Goal: Task Accomplishment & Management: Complete application form

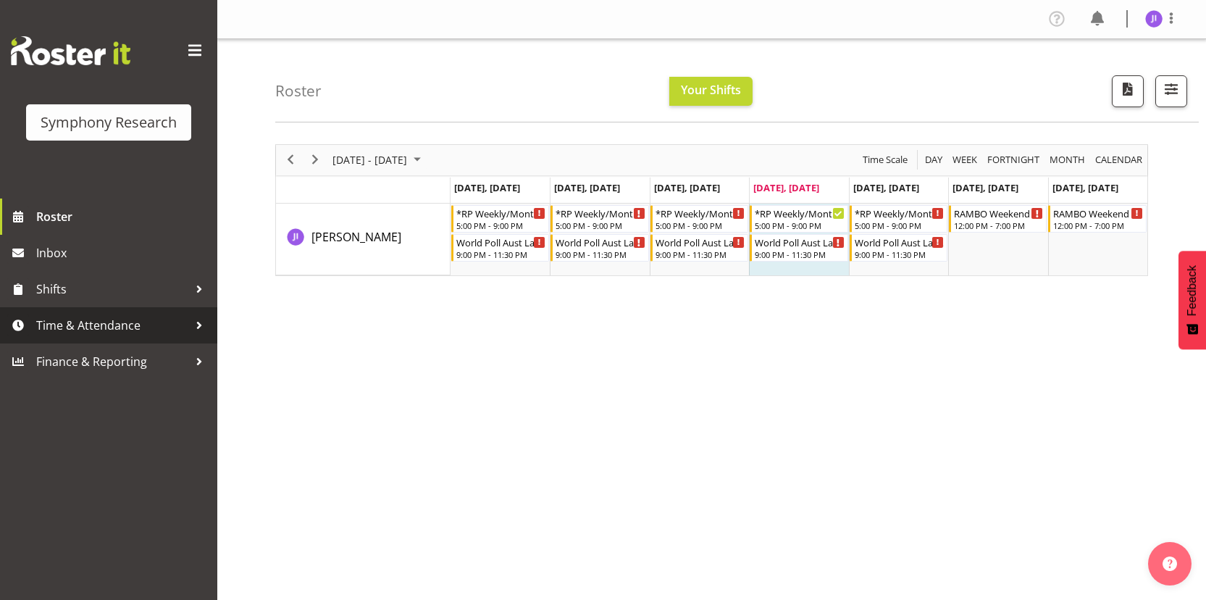
click at [117, 319] on span "Time & Attendance" at bounding box center [112, 325] width 152 height 22
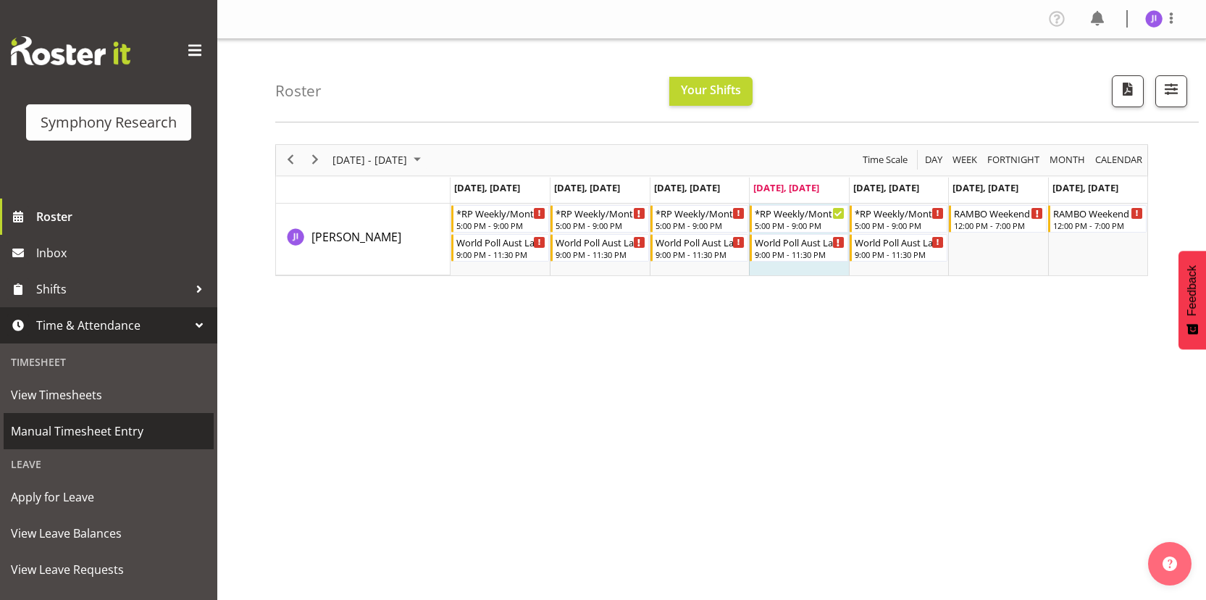
click at [120, 422] on span "Manual Timesheet Entry" at bounding box center [109, 431] width 196 height 22
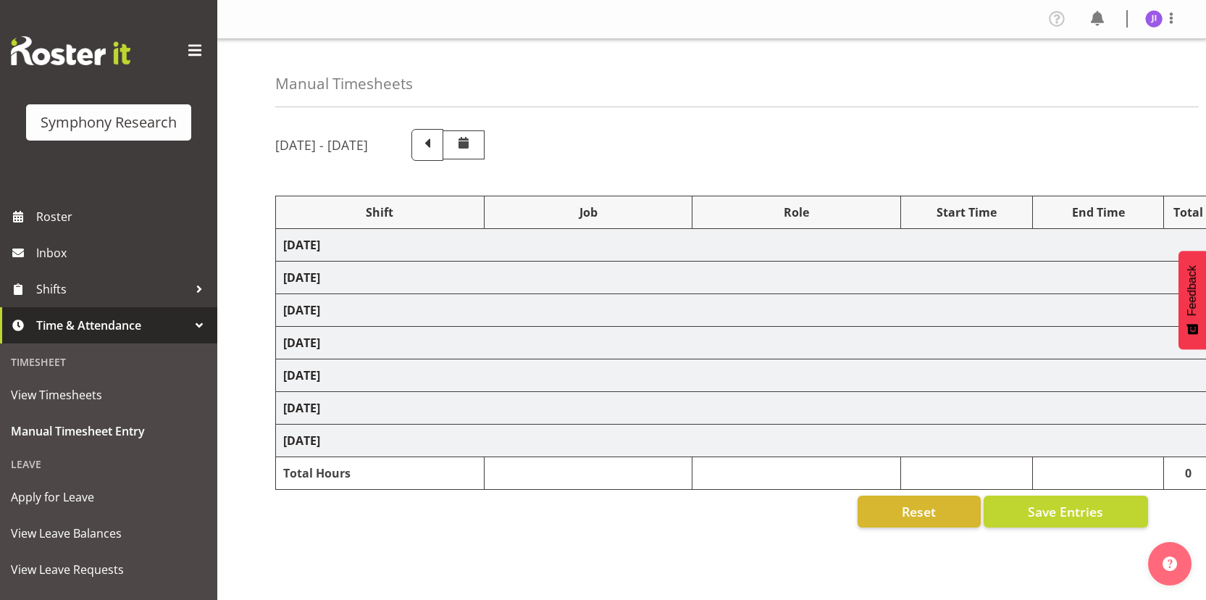
select select "48116"
select select "10731"
select select "48116"
select select "10499"
select select "48116"
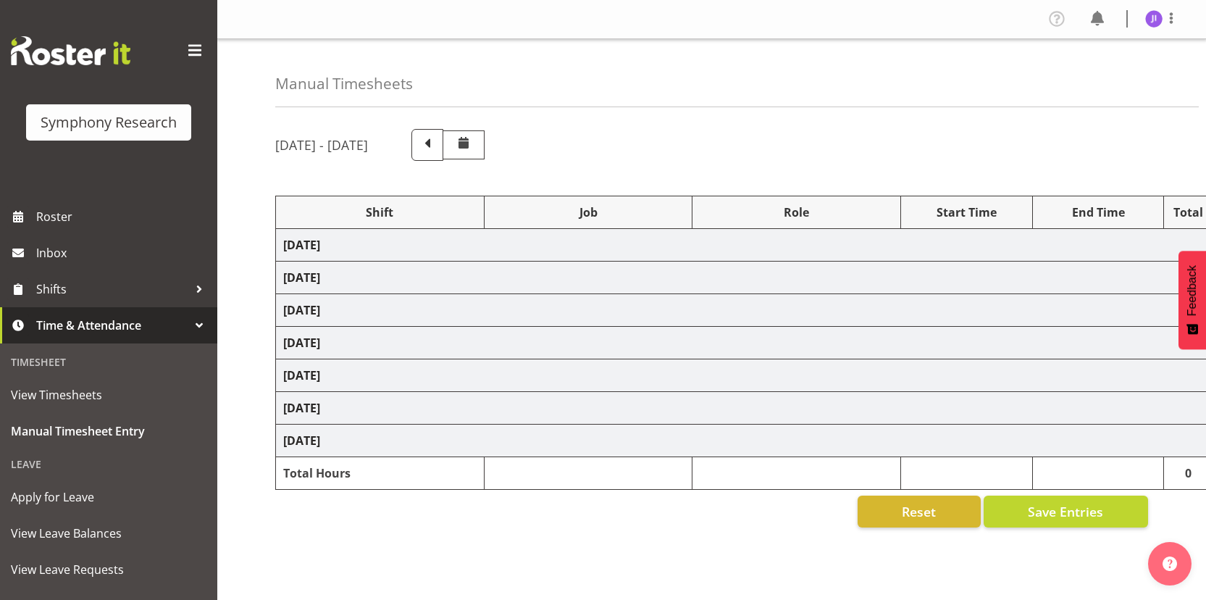
select select "10731"
select select "48116"
select select "10499"
select select "48116"
select select "10730"
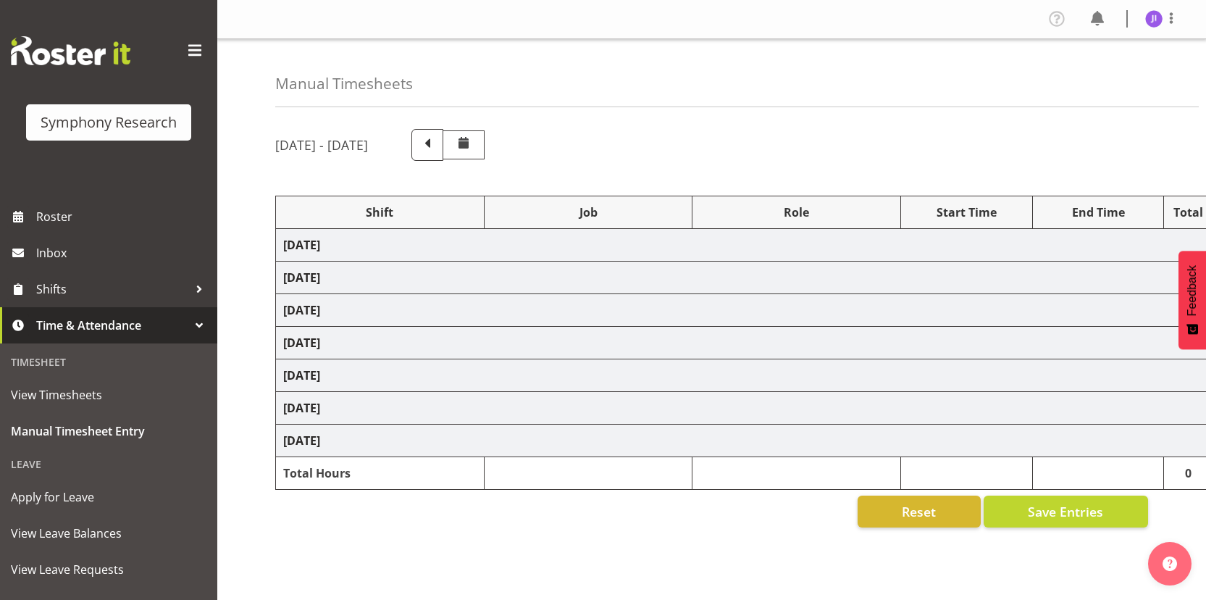
select select "48116"
select select "10499"
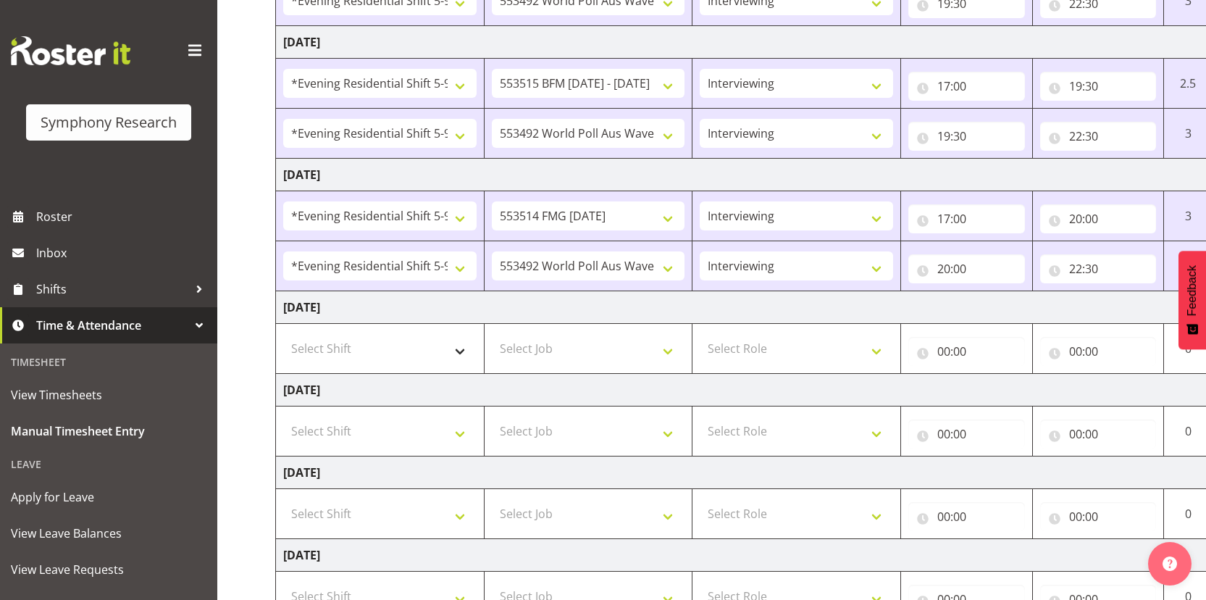
scroll to position [337, 0]
click at [401, 341] on select "Select Shift !!Weekend Residential (Roster IT Shift Label) *Business 9/10am ~ 4…" at bounding box center [379, 346] width 193 height 29
select select "48116"
click at [283, 332] on select "Select Shift !!Weekend Residential (Roster IT Shift Label) *Business 9/10am ~ 4…" at bounding box center [379, 346] width 193 height 29
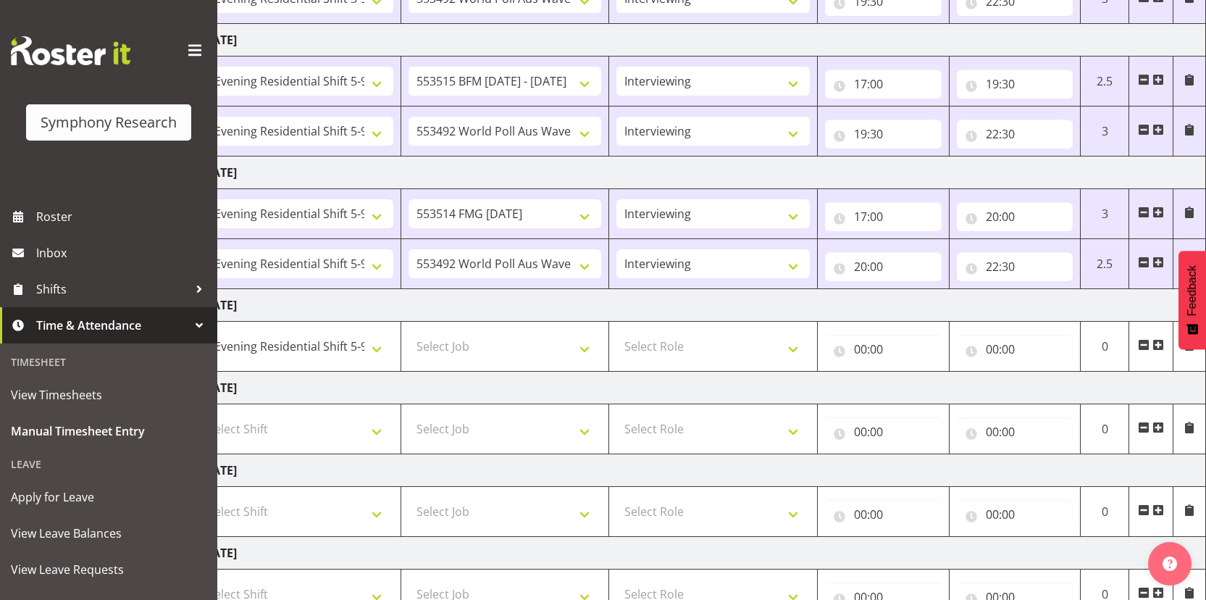
click at [1158, 348] on span at bounding box center [1158, 345] width 12 height 12
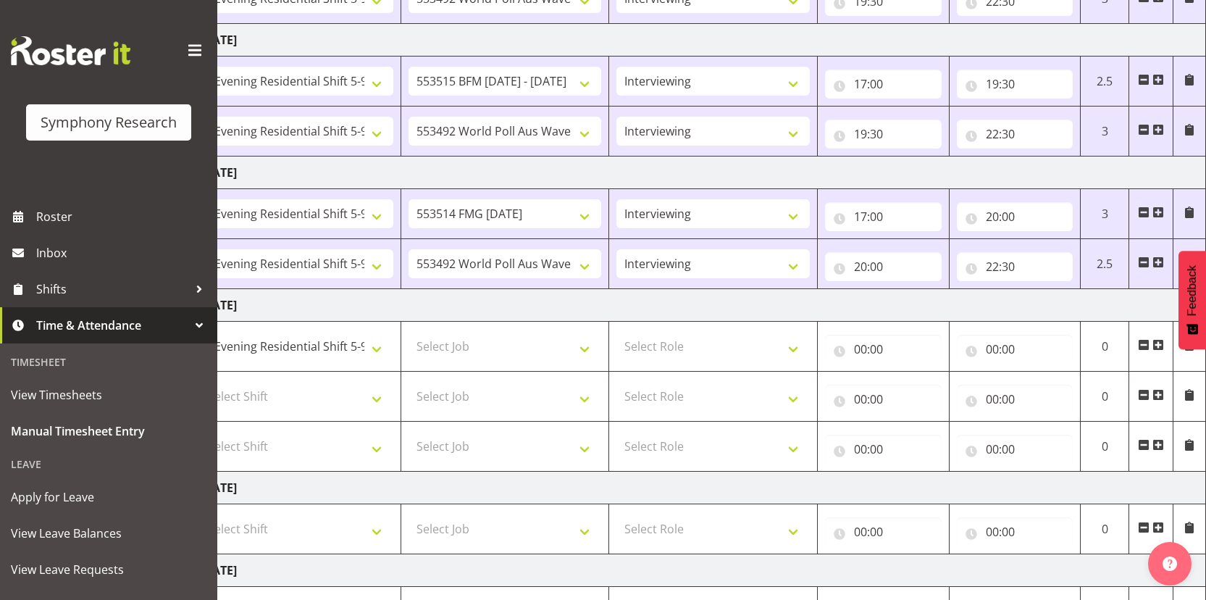
click at [1144, 395] on span at bounding box center [1144, 395] width 12 height 12
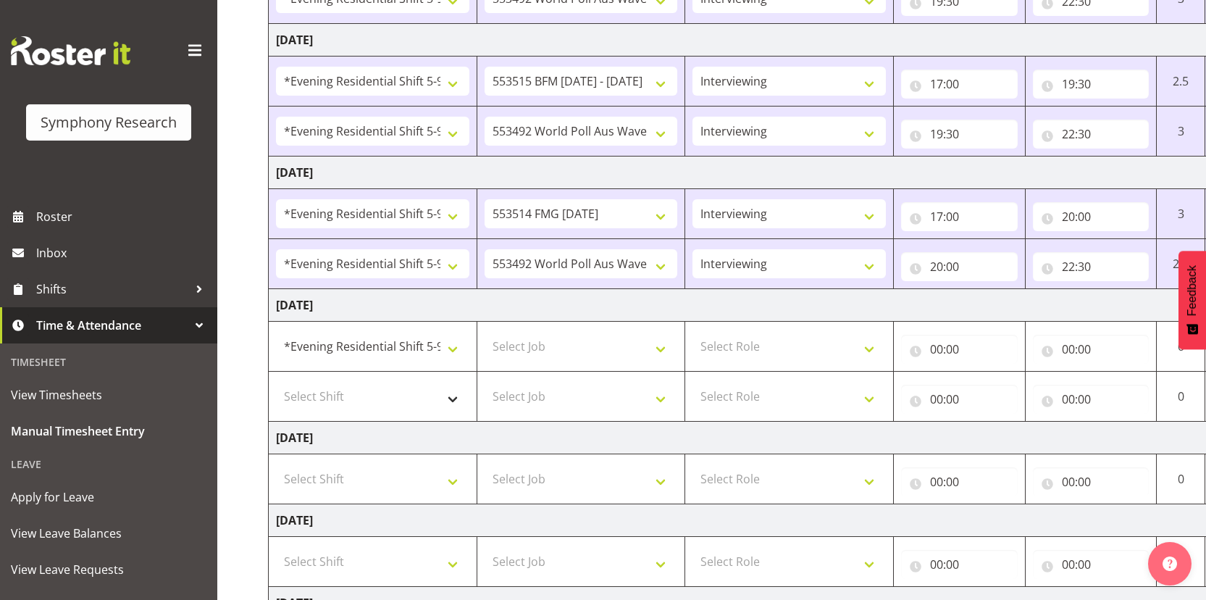
scroll to position [0, 0]
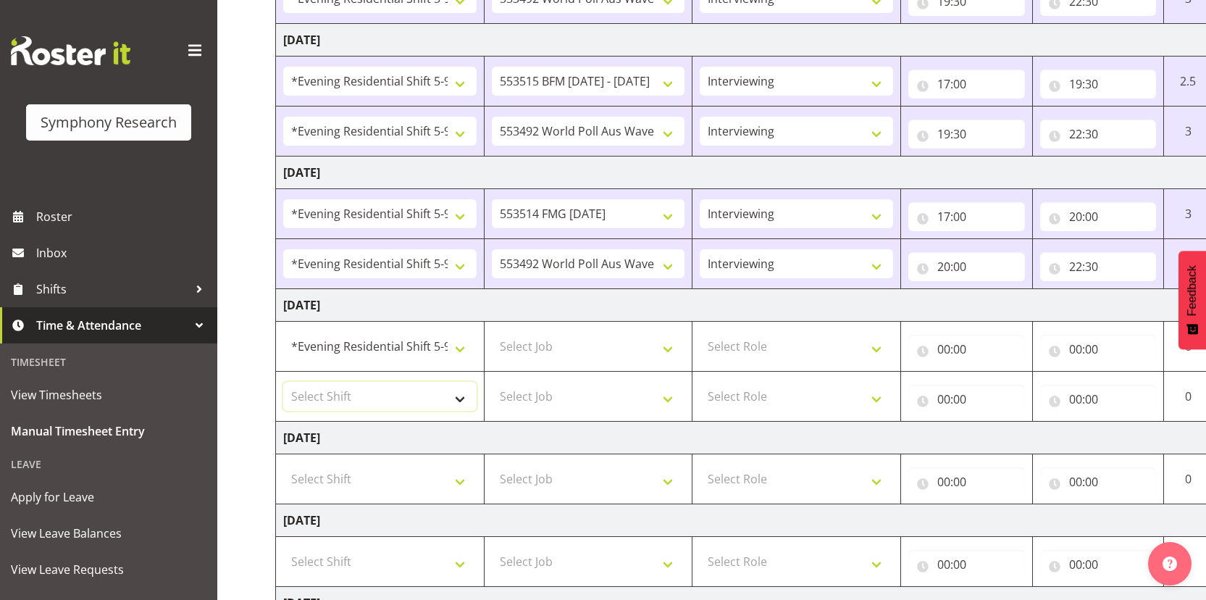
click at [415, 403] on select "Select Shift !!Weekend Residential (Roster IT Shift Label) *Business 9/10am ~ 4…" at bounding box center [379, 396] width 193 height 29
select select "48116"
click at [283, 382] on select "Select Shift !!Weekend Residential (Roster IT Shift Label) *Business 9/10am ~ 4…" at bounding box center [379, 396] width 193 height 29
click at [574, 340] on select "Select Job 550060 IF Admin 553492 World Poll Aus Wave 2 Main 2025 553493 World …" at bounding box center [588, 346] width 193 height 29
click at [492, 332] on select "Select Job 550060 IF Admin 553492 World Poll Aus Wave 2 Main 2025 553493 World …" at bounding box center [588, 346] width 193 height 29
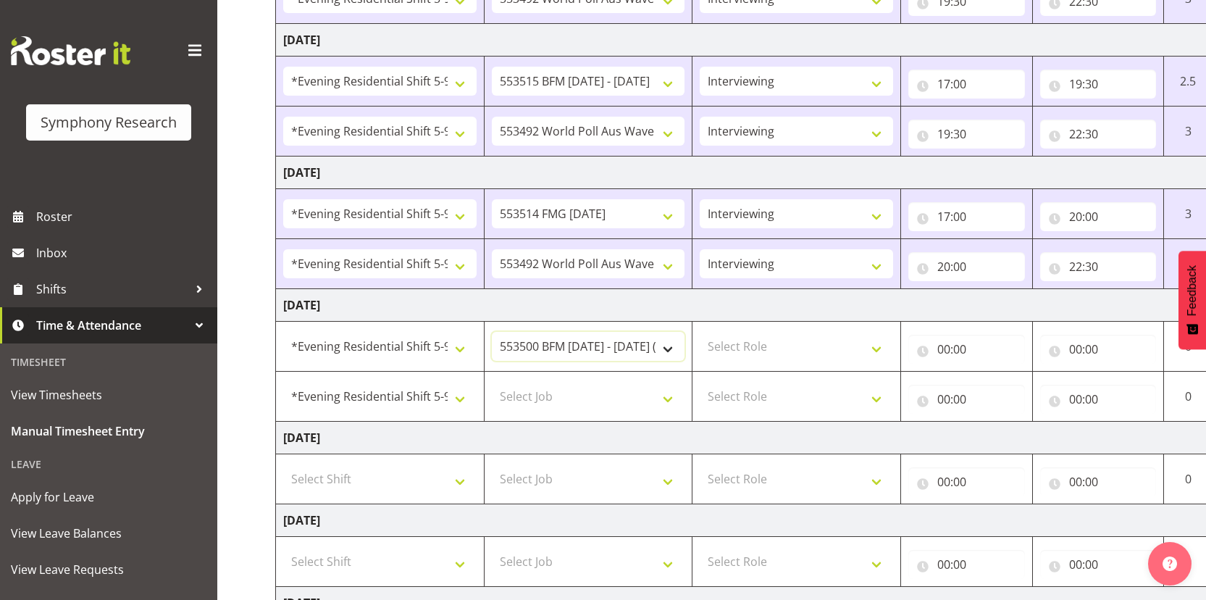
click at [597, 354] on select "550060 IF Admin 553492 World Poll Aus Wave 2 Main 2025 553493 World Poll NZ Wav…" at bounding box center [588, 346] width 193 height 29
select select "10731"
click at [492, 332] on select "550060 IF Admin 553492 World Poll Aus Wave 2 Main 2025 553493 World Poll NZ Wav…" at bounding box center [588, 346] width 193 height 29
click at [621, 400] on select "Select Job 550060 IF Admin 553492 World Poll Aus Wave 2 Main 2025 553493 World …" at bounding box center [588, 396] width 193 height 29
select select "10499"
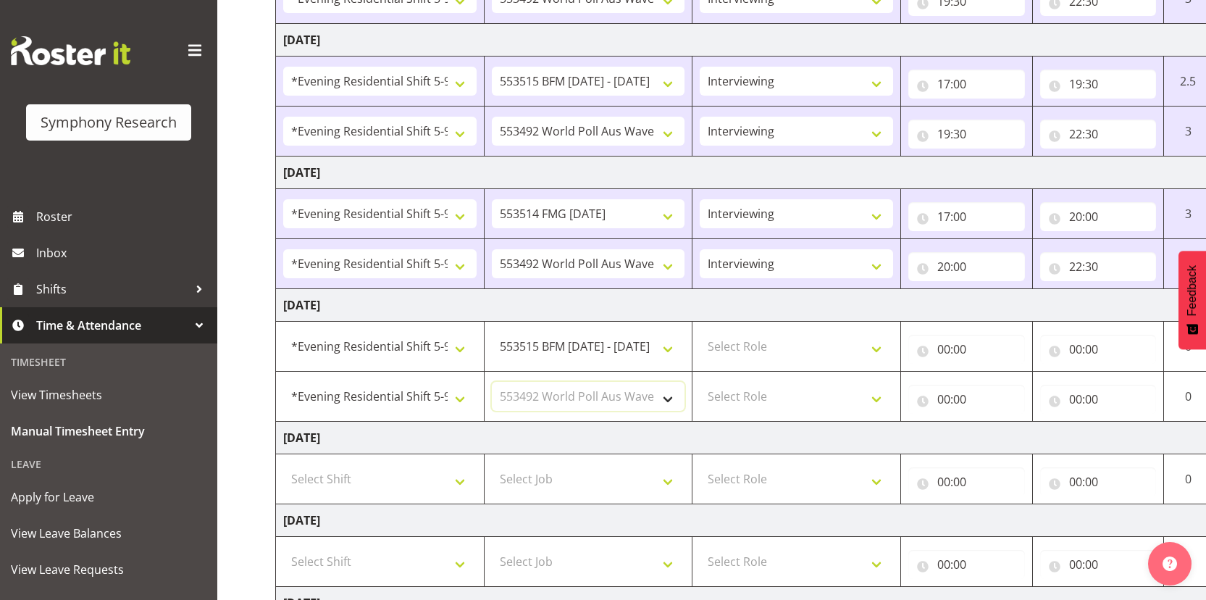
click at [492, 382] on select "Select Job 550060 IF Admin 553492 World Poll Aus Wave 2 Main 2025 553493 World …" at bounding box center [588, 396] width 193 height 29
click at [781, 343] on select "Select Role Interviewing Briefing" at bounding box center [795, 346] width 193 height 29
select select "47"
click at [699, 332] on select "Select Role Interviewing Briefing" at bounding box center [795, 346] width 193 height 29
click at [768, 397] on select "Select Role Interviewing Briefing" at bounding box center [795, 396] width 193 height 29
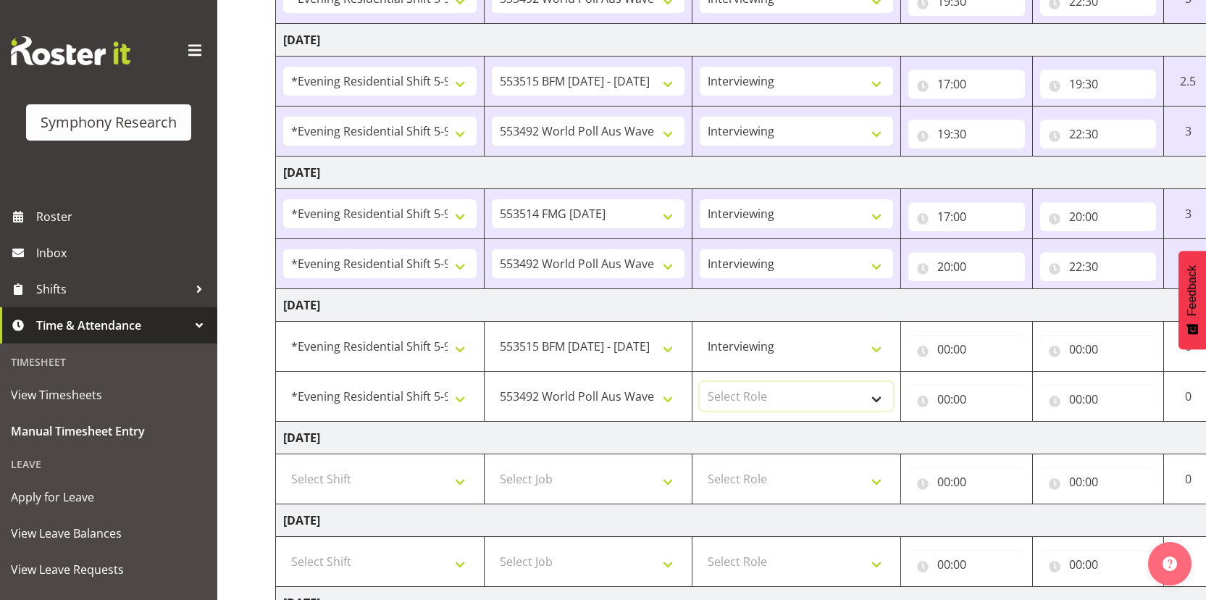
select select "47"
click at [699, 382] on select "Select Role Interviewing Briefing" at bounding box center [795, 396] width 193 height 29
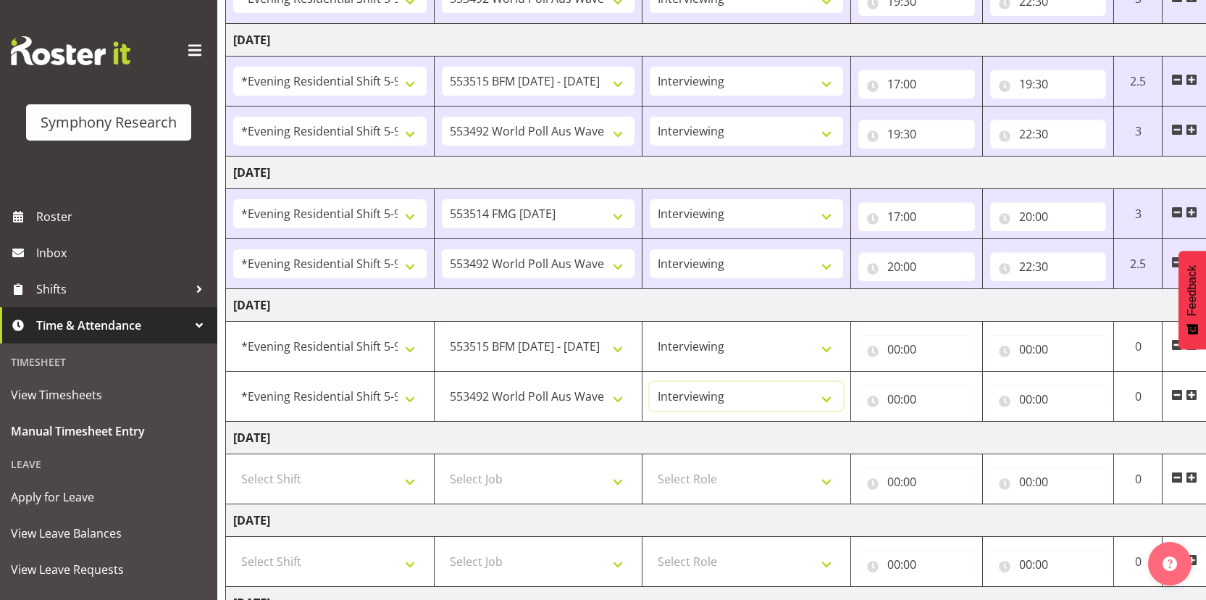
scroll to position [0, 83]
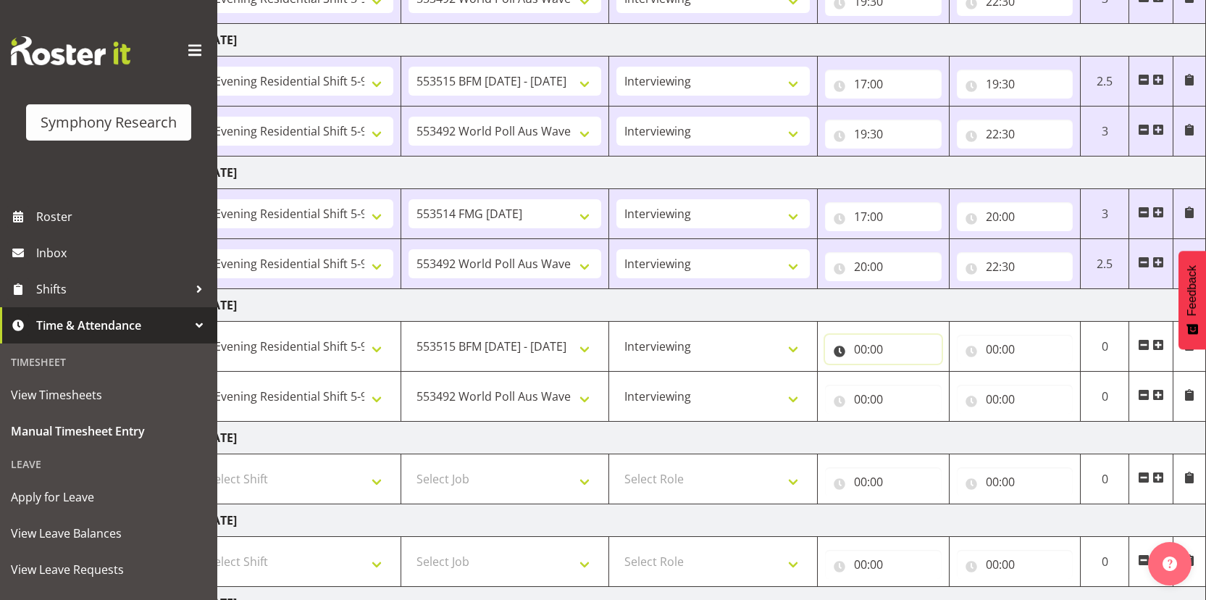
click at [859, 350] on input "00:00" at bounding box center [883, 349] width 117 height 29
click at [918, 384] on select "00 01 02 03 04 05 06 07 08 09 10 11 12 13 14 15 16 17 18 19 20 21 22 23" at bounding box center [923, 386] width 33 height 29
select select "17"
click at [907, 372] on select "00 01 02 03 04 05 06 07 08 09 10 11 12 13 14 15 16 17 18 19 20 21 22 23" at bounding box center [923, 386] width 33 height 29
type input "17:00"
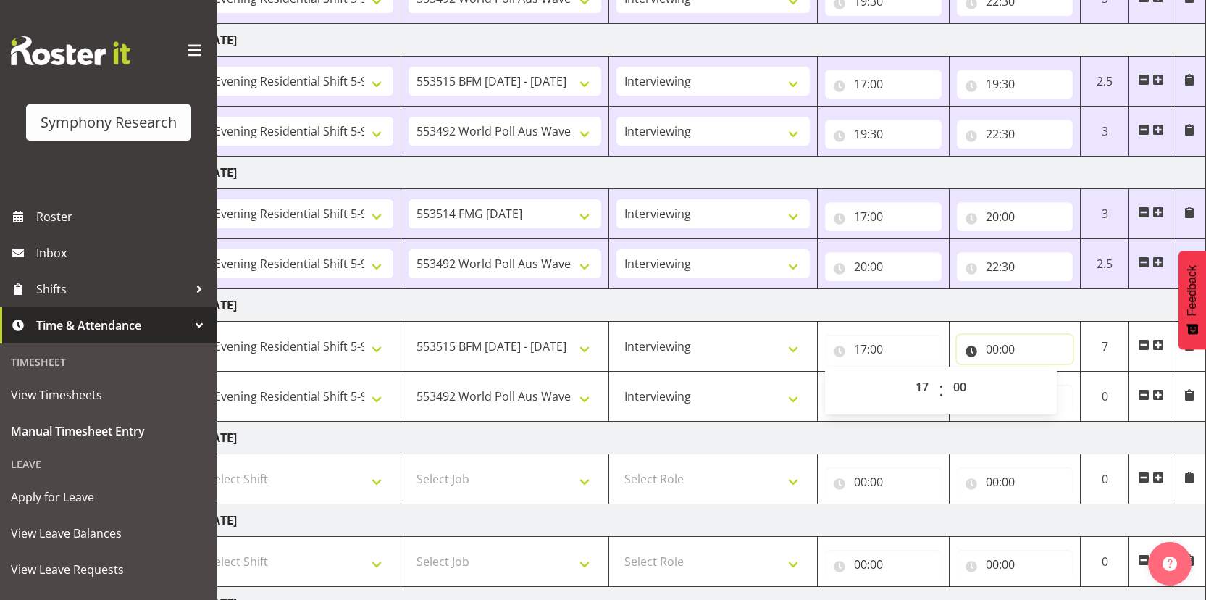
click at [994, 347] on input "00:00" at bounding box center [1015, 349] width 117 height 29
click at [1059, 385] on select "00 01 02 03 04 05 06 07 08 09 10 11 12 13 14 15 16 17 18 19 20 21 22 23" at bounding box center [1055, 386] width 33 height 29
select select "19"
click at [1039, 372] on select "00 01 02 03 04 05 06 07 08 09 10 11 12 13 14 15 16 17 18 19 20 21 22 23" at bounding box center [1055, 386] width 33 height 29
type input "19:00"
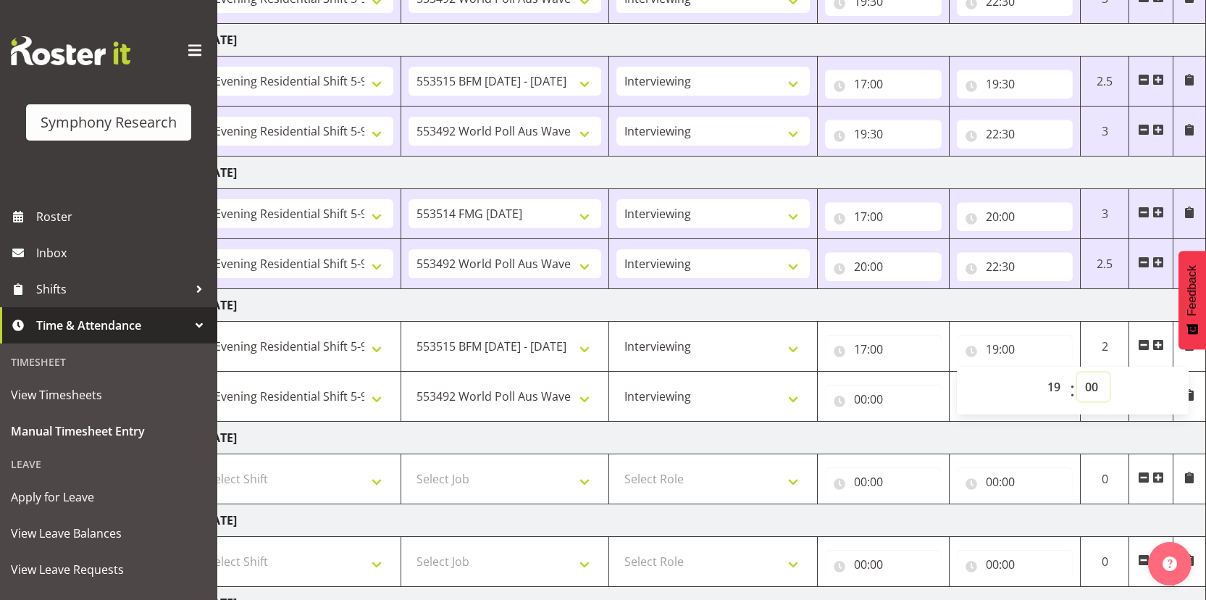
click at [1088, 393] on select "00 01 02 03 04 05 06 07 08 09 10 11 12 13 14 15 16 17 18 19 20 21 22 23 24 25 2…" at bounding box center [1093, 386] width 33 height 29
select select "30"
click at [1077, 372] on select "00 01 02 03 04 05 06 07 08 09 10 11 12 13 14 15 16 17 18 19 20 21 22 23 24 25 2…" at bounding box center [1093, 386] width 33 height 29
type input "19:30"
click at [862, 402] on input "00:00" at bounding box center [883, 399] width 117 height 29
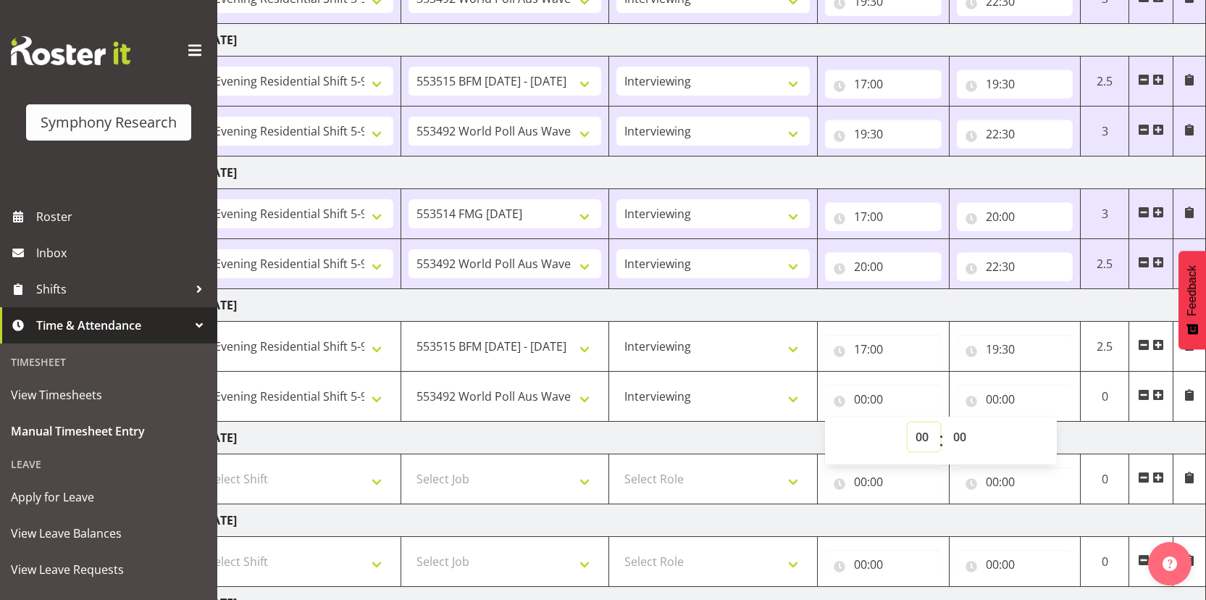
click at [921, 444] on select "00 01 02 03 04 05 06 07 08 09 10 11 12 13 14 15 16 17 18 19 20 21 22 23" at bounding box center [923, 436] width 33 height 29
select select "19"
click at [907, 422] on select "00 01 02 03 04 05 06 07 08 09 10 11 12 13 14 15 16 17 18 19 20 21 22 23" at bounding box center [923, 436] width 33 height 29
type input "19:00"
click at [961, 435] on select "00 01 02 03 04 05 06 07 08 09 10 11 12 13 14 15 16 17 18 19 20 21 22 23 24 25 2…" at bounding box center [961, 436] width 33 height 29
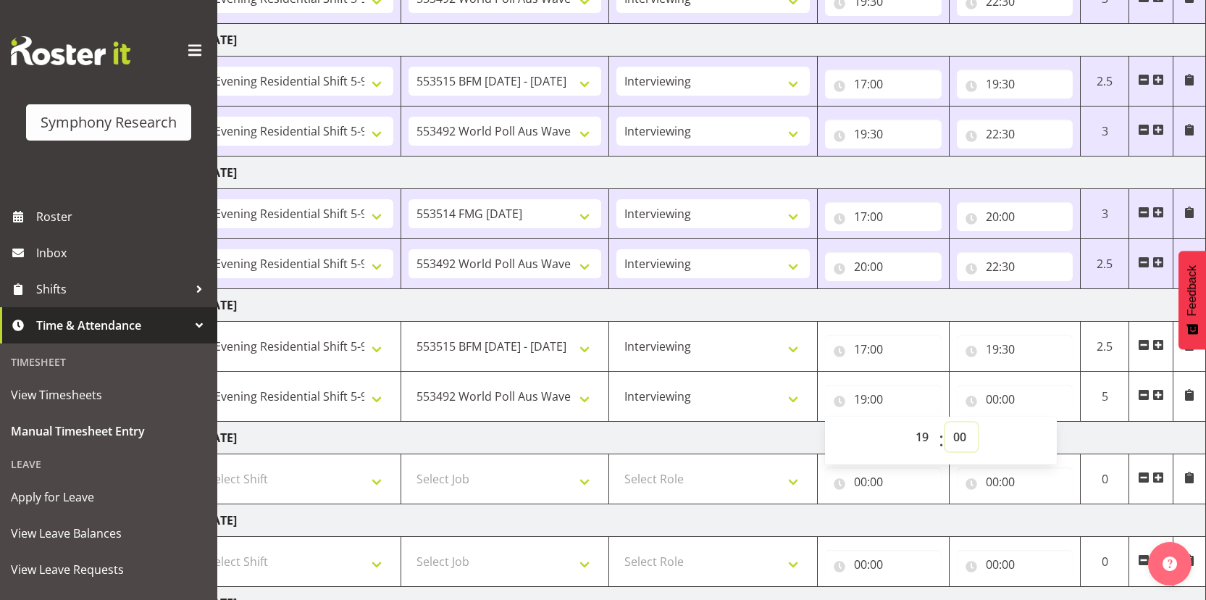
select select "30"
click at [945, 422] on select "00 01 02 03 04 05 06 07 08 09 10 11 12 13 14 15 16 17 18 19 20 21 22 23 24 25 2…" at bounding box center [961, 436] width 33 height 29
type input "19:30"
click at [993, 397] on input "00:00" at bounding box center [1015, 399] width 117 height 29
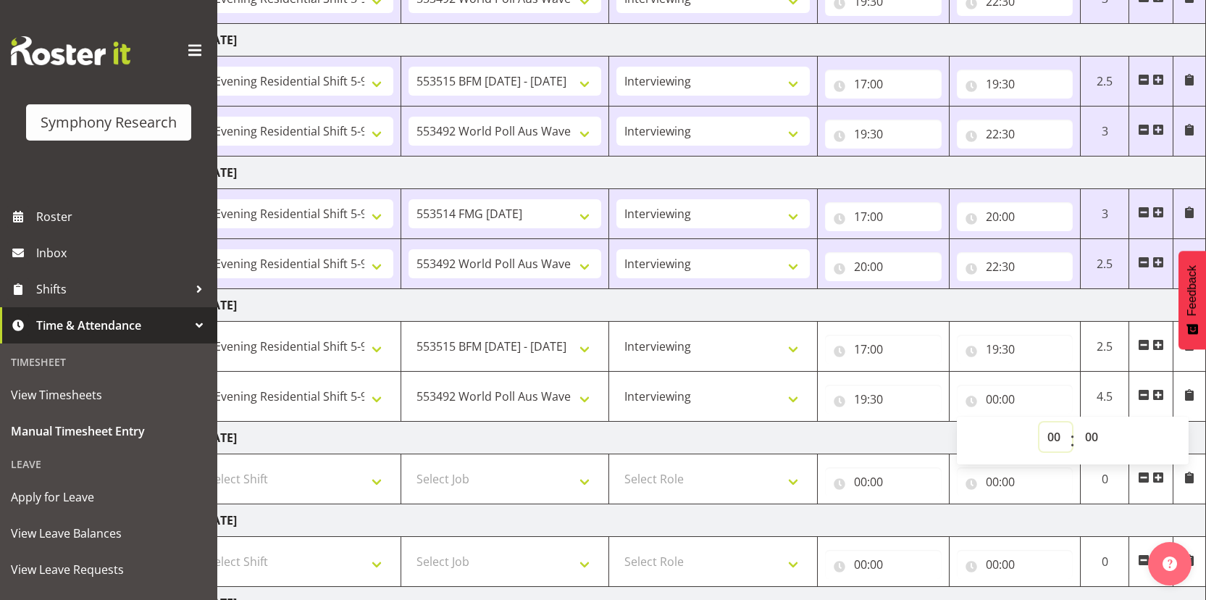
click at [1052, 437] on select "00 01 02 03 04 05 06 07 08 09 10 11 12 13 14 15 16 17 18 19 20 21 22 23" at bounding box center [1055, 436] width 33 height 29
select select "22"
click at [1039, 422] on select "00 01 02 03 04 05 06 07 08 09 10 11 12 13 14 15 16 17 18 19 20 21 22 23" at bounding box center [1055, 436] width 33 height 29
type input "22:00"
click at [1092, 434] on select "00 01 02 03 04 05 06 07 08 09 10 11 12 13 14 15 16 17 18 19 20 21 22 23 24 25 2…" at bounding box center [1093, 436] width 33 height 29
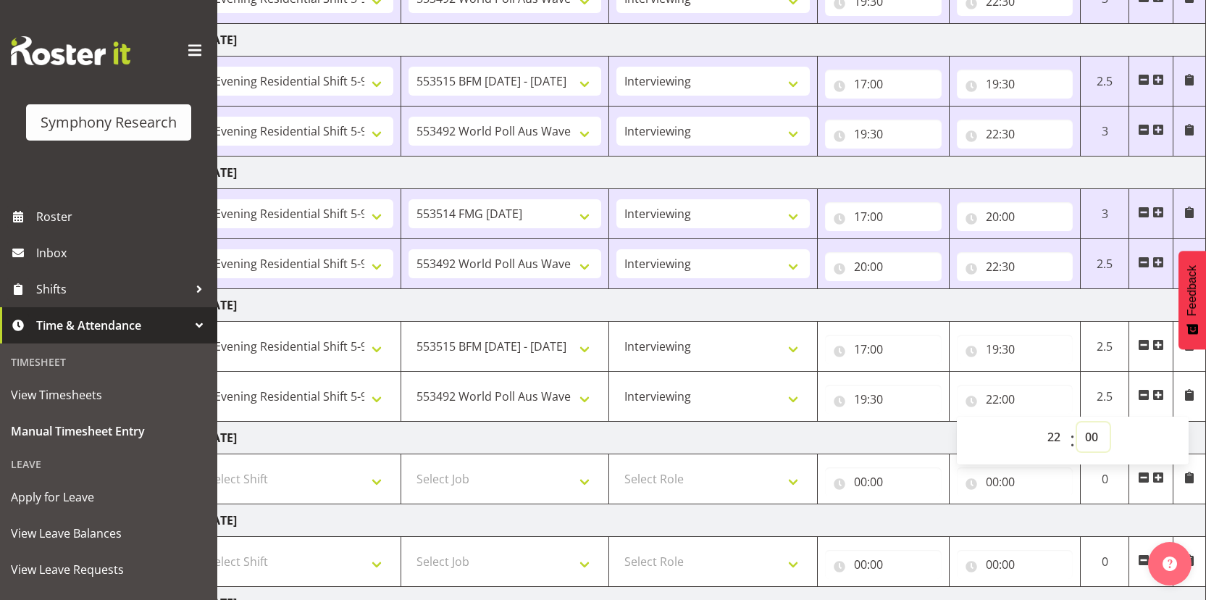
select select "30"
click at [1077, 422] on select "00 01 02 03 04 05 06 07 08 09 10 11 12 13 14 15 16 17 18 19 20 21 22 23 24 25 2…" at bounding box center [1093, 436] width 33 height 29
type input "22:30"
click at [870, 439] on td "[DATE]" at bounding box center [699, 437] width 1013 height 33
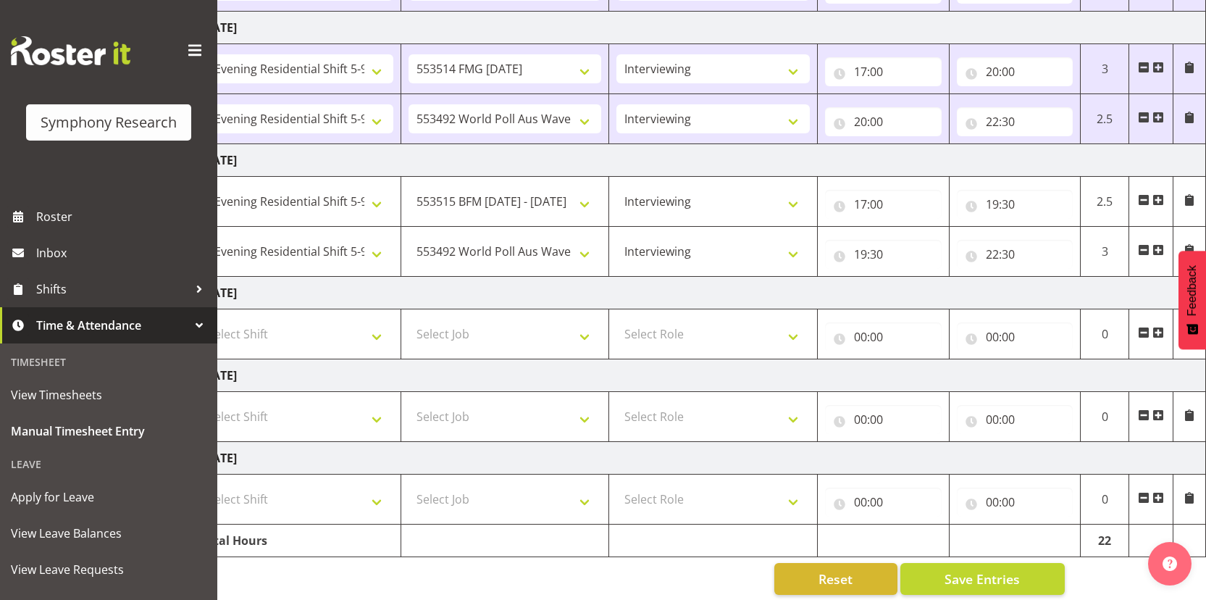
scroll to position [499, 0]
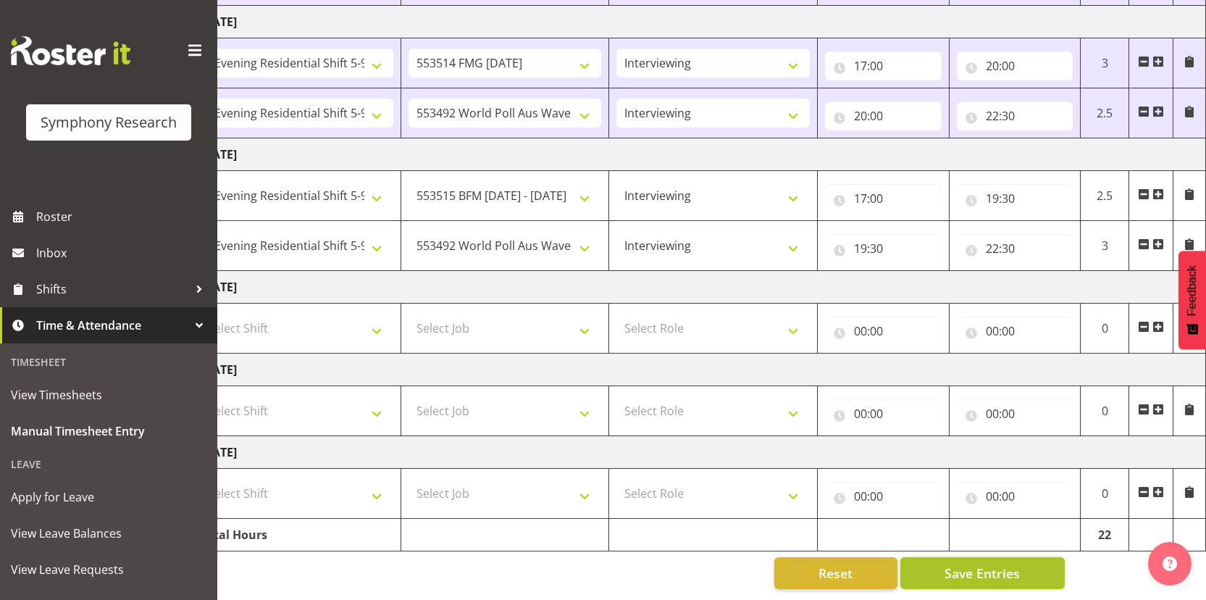
click at [939, 562] on button "Save Entries" at bounding box center [982, 573] width 164 height 32
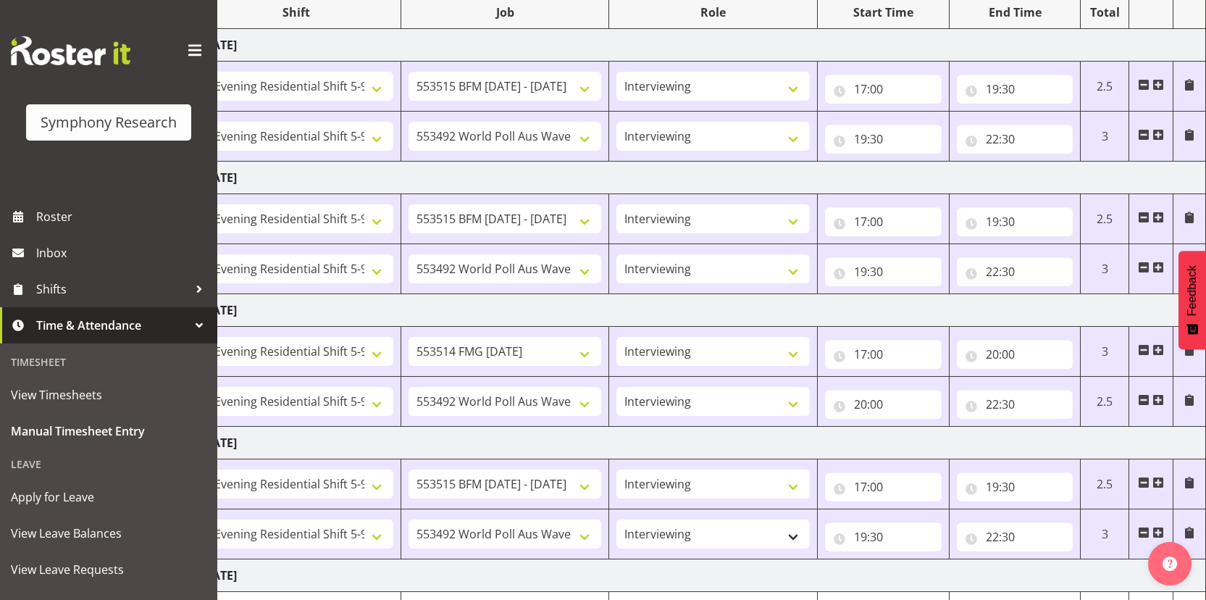
scroll to position [285, 0]
